Goal: Information Seeking & Learning: Learn about a topic

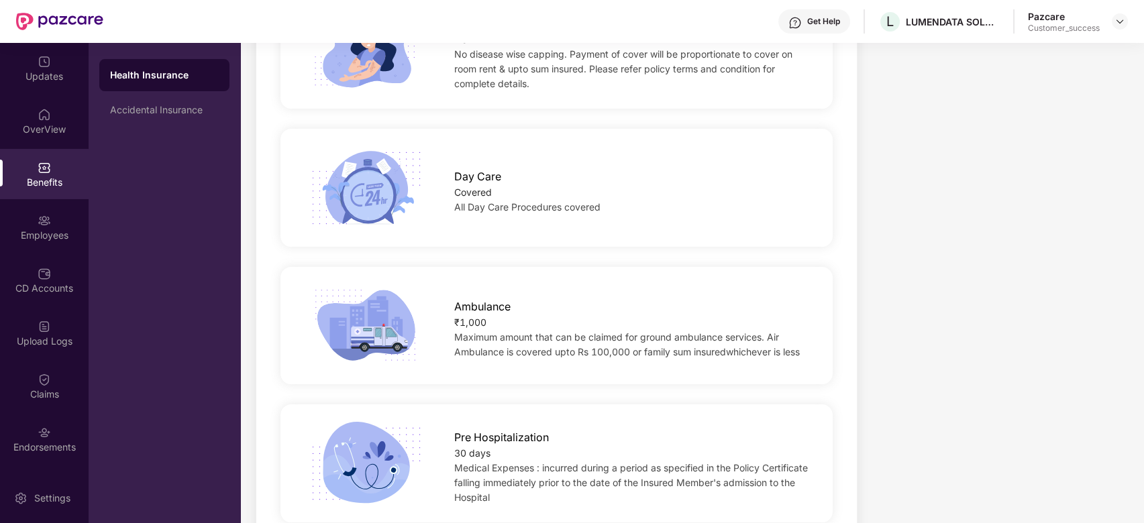
scroll to position [759, 0]
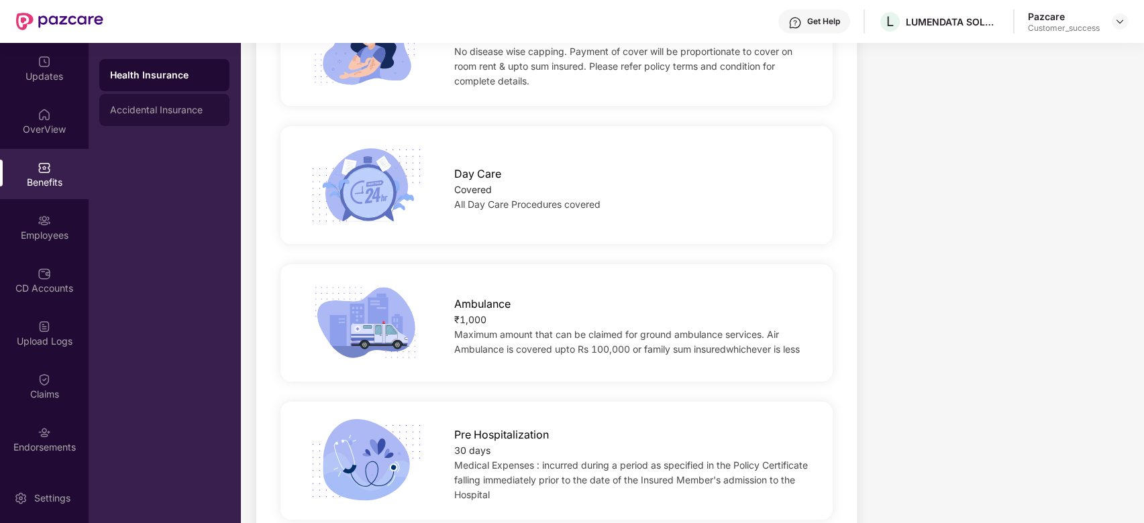
click at [176, 94] on div "Accidental Insurance" at bounding box center [164, 110] width 130 height 32
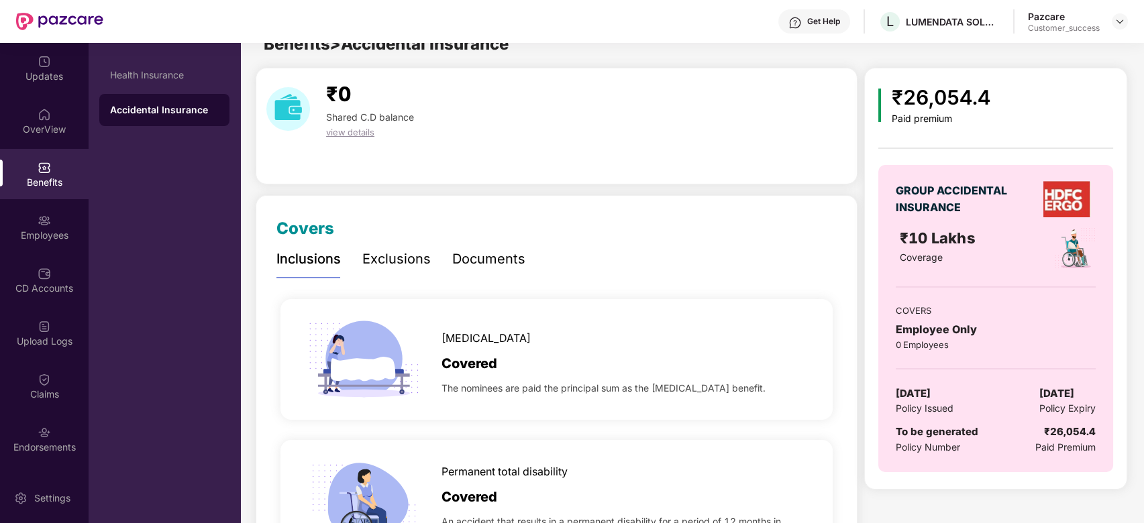
scroll to position [0, 0]
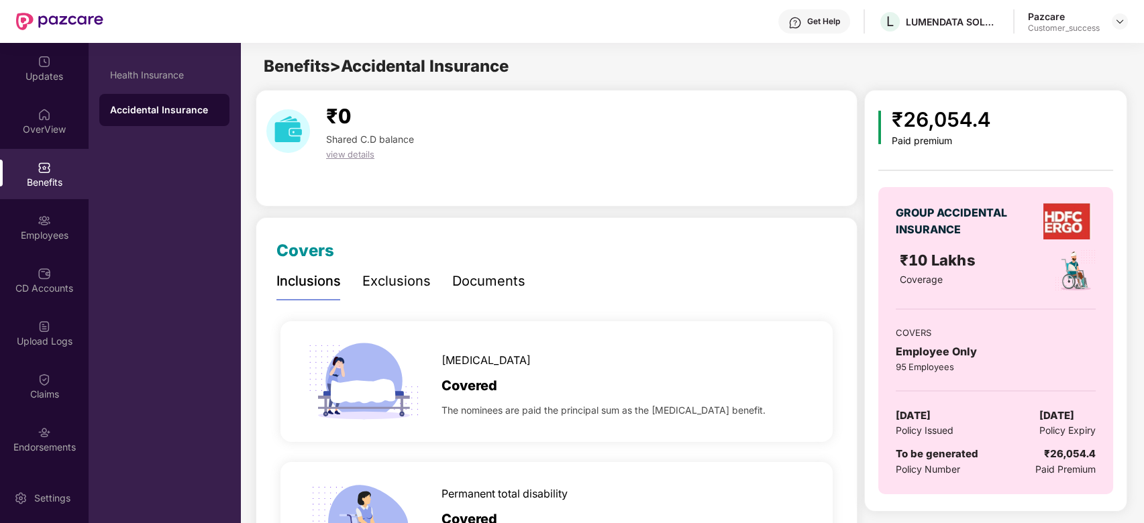
click at [417, 284] on div "Exclusions" at bounding box center [396, 281] width 68 height 21
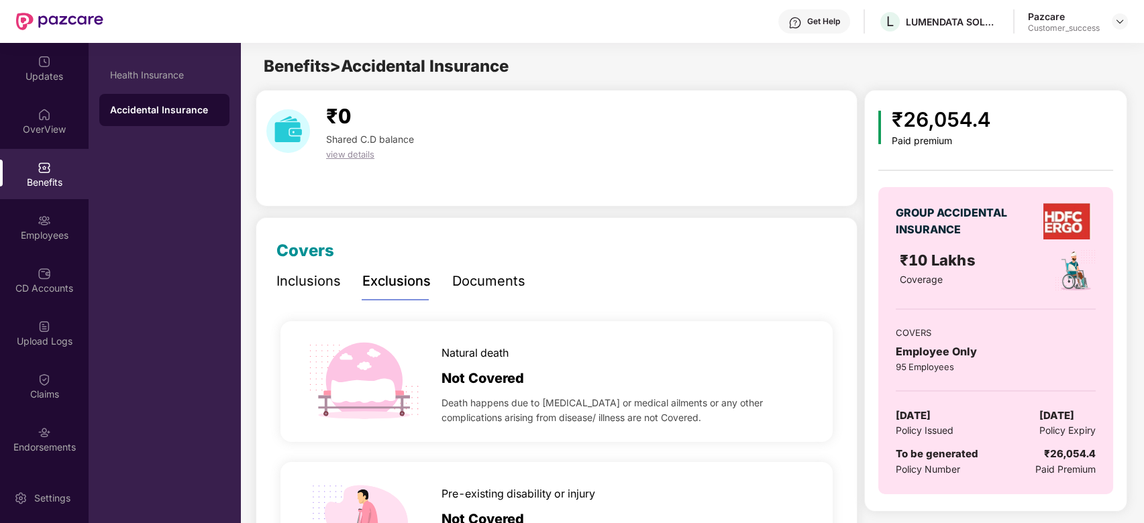
scroll to position [46, 0]
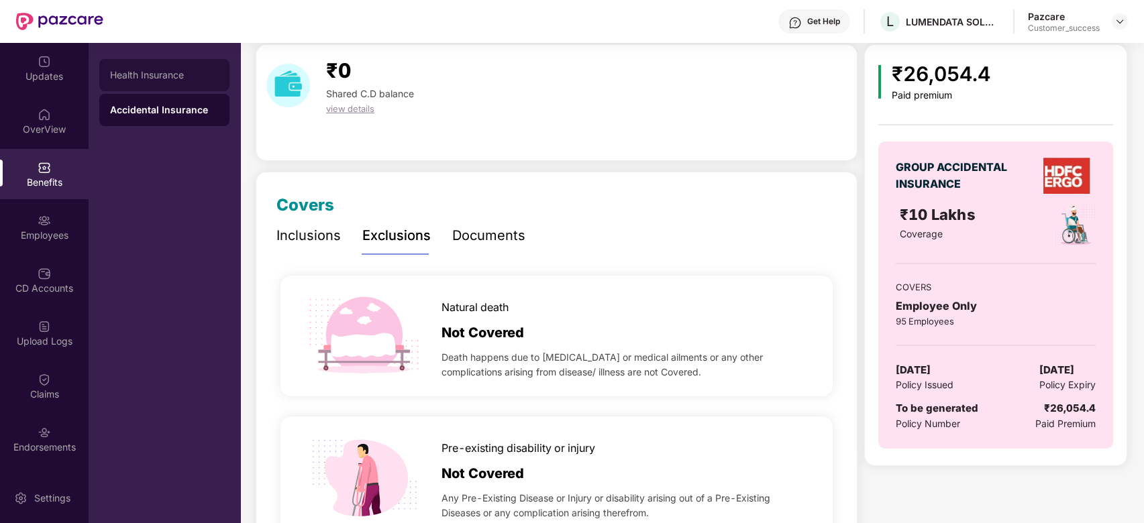
click at [161, 66] on div "Health Insurance" at bounding box center [164, 75] width 130 height 32
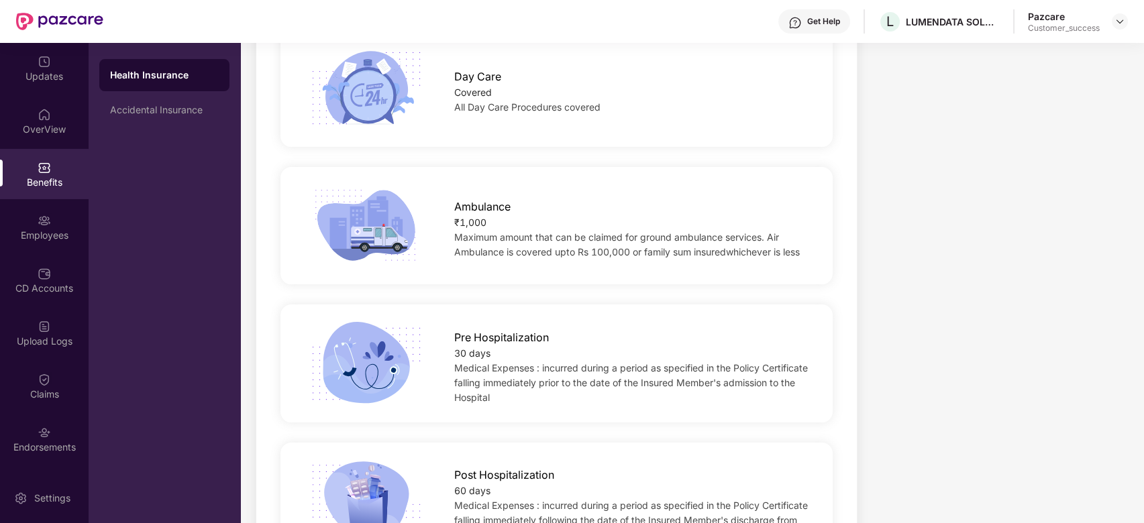
scroll to position [858, 0]
click at [457, 233] on span "Maximum amount that can be claimed for ground ambulance services. Air Ambulance…" at bounding box center [627, 243] width 346 height 26
click at [451, 233] on div "Ambulance ₹1,000 Maximum amount that can be claimed for ground ambulance servic…" at bounding box center [631, 225] width 397 height 68
click at [456, 233] on span "Maximum amount that can be claimed for ground ambulance services. Air Ambulance…" at bounding box center [627, 243] width 346 height 26
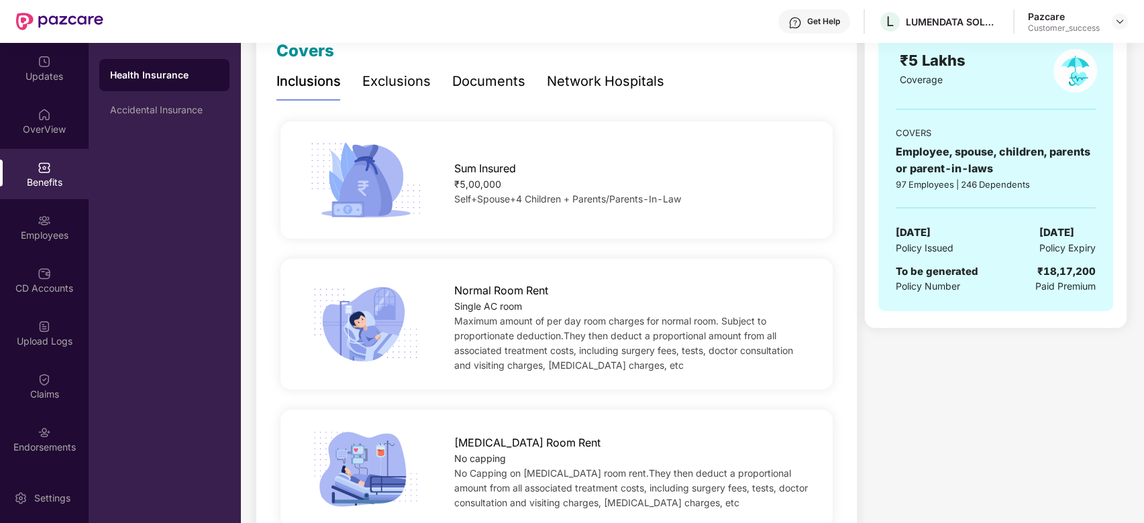
scroll to position [135, 0]
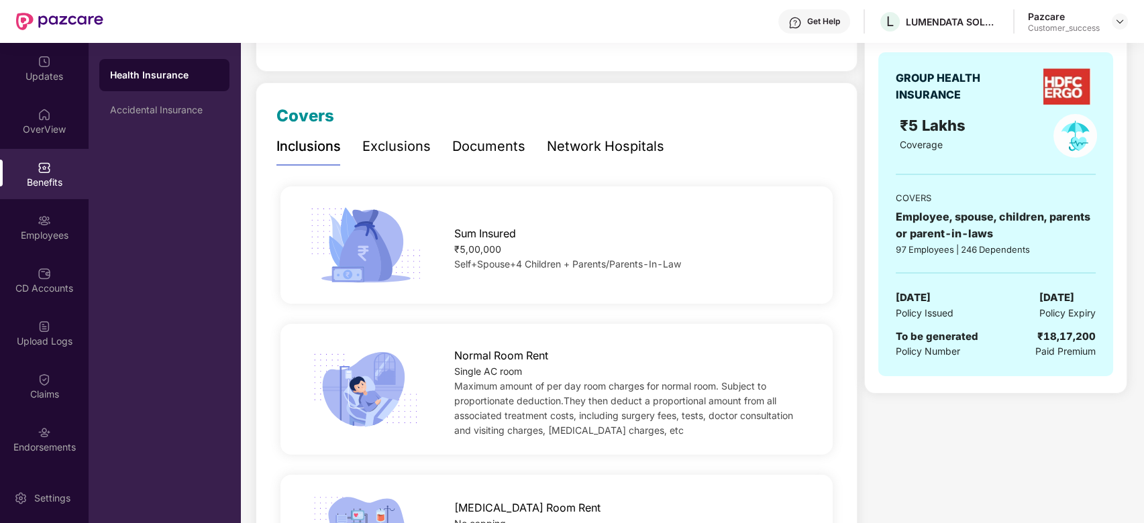
click at [392, 153] on div "Exclusions" at bounding box center [396, 146] width 68 height 21
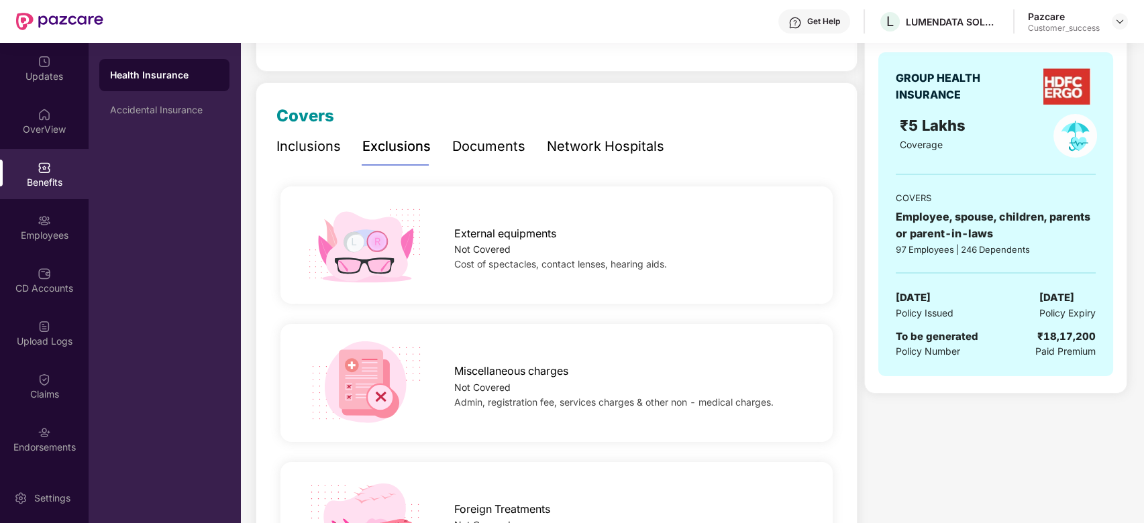
click at [318, 152] on div "Inclusions" at bounding box center [308, 146] width 64 height 21
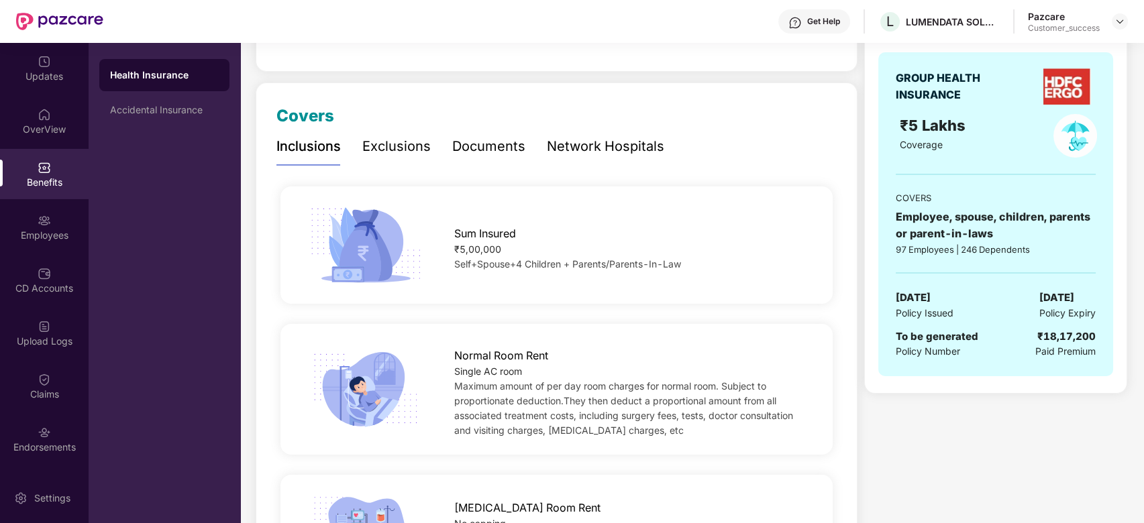
click at [457, 356] on span "Normal Room Rent" at bounding box center [501, 356] width 94 height 17
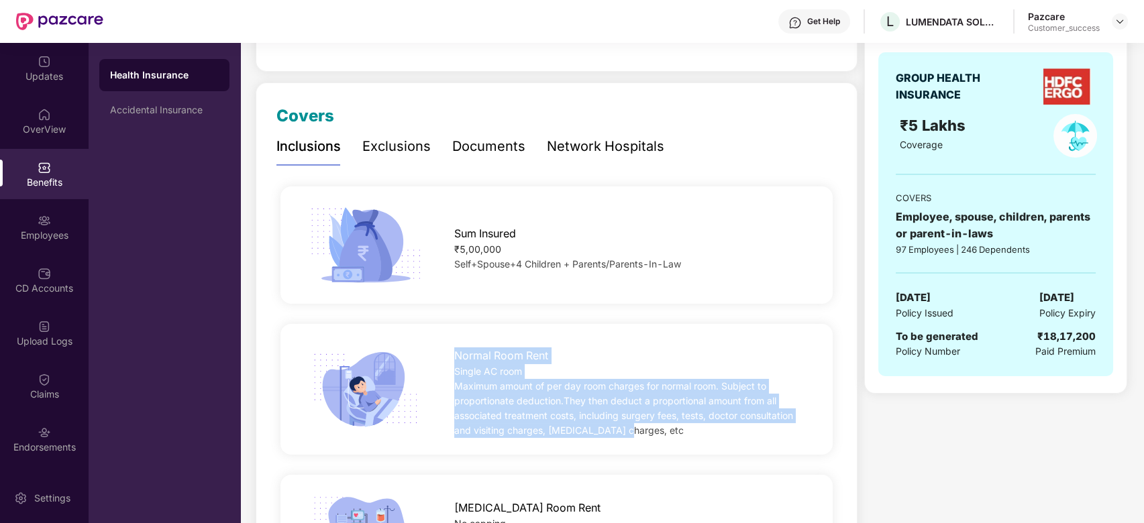
drag, startPoint x: 455, startPoint y: 357, endPoint x: 648, endPoint y: 445, distance: 212.3
click at [648, 445] on div "Normal Room Rent Single AC room Maximum amount of per day room charges for norm…" at bounding box center [556, 389] width 552 height 131
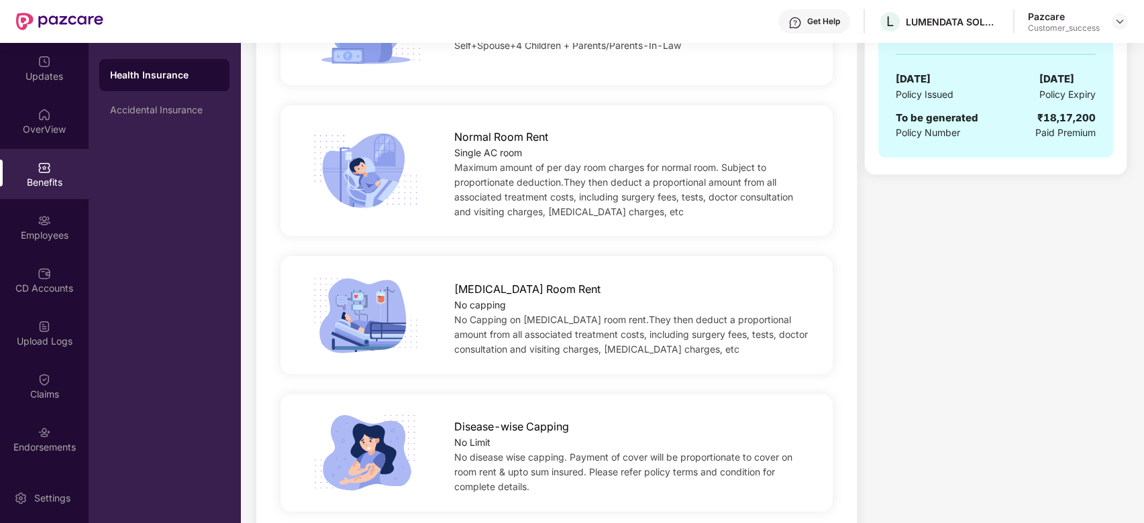
scroll to position [354, 0]
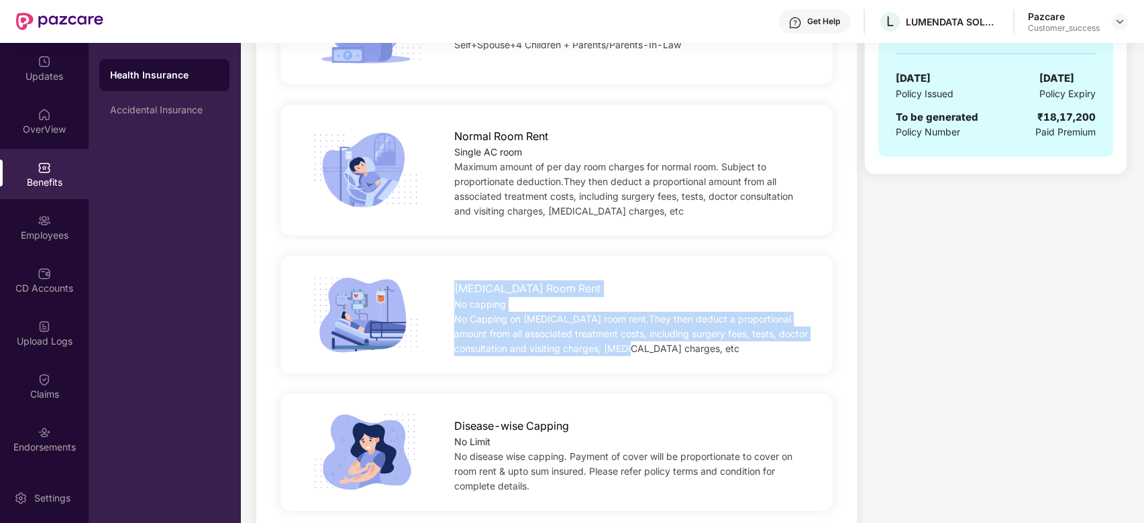
drag, startPoint x: 453, startPoint y: 286, endPoint x: 633, endPoint y: 353, distance: 192.5
click at [633, 353] on div "[MEDICAL_DATA] Room Rent No capping No Capping on [MEDICAL_DATA] room rent.They…" at bounding box center [631, 315] width 397 height 83
click at [633, 353] on div "No Capping on [MEDICAL_DATA] room rent.They then deduct a proportional amount f…" at bounding box center [631, 334] width 354 height 44
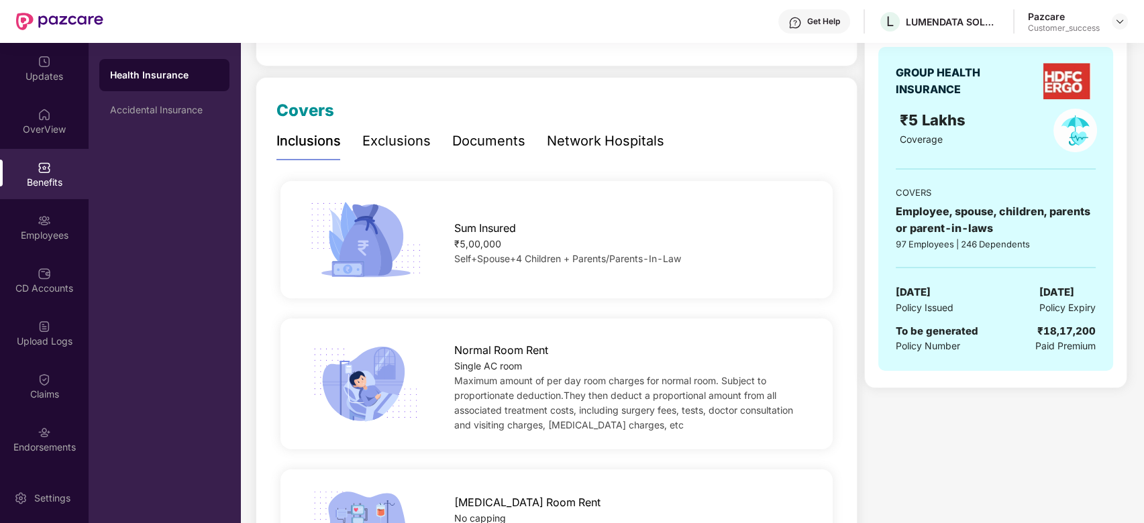
scroll to position [0, 0]
